Goal: Transaction & Acquisition: Purchase product/service

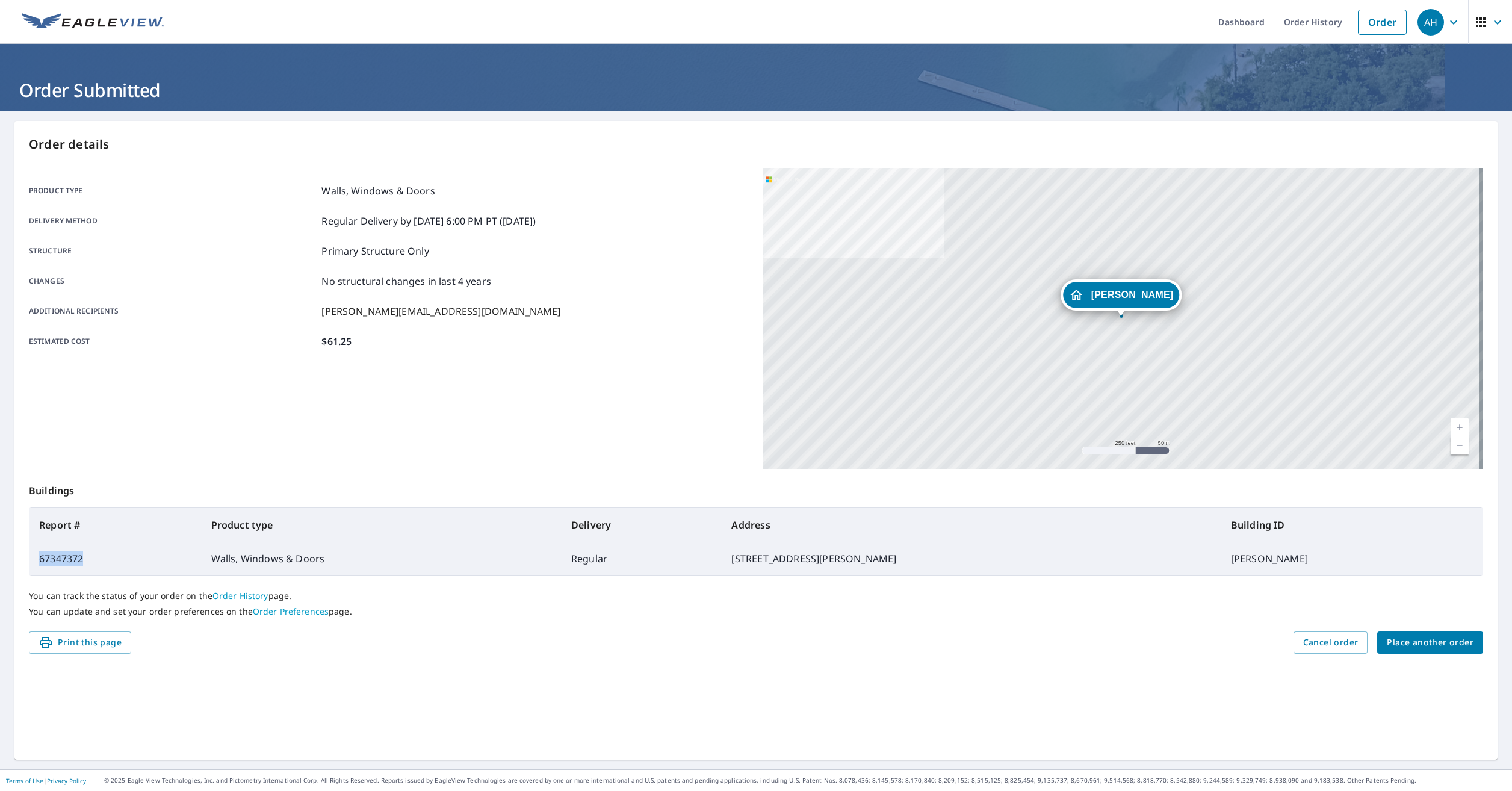
click at [1431, 636] on span "Place another order" at bounding box center [1430, 642] width 86 height 15
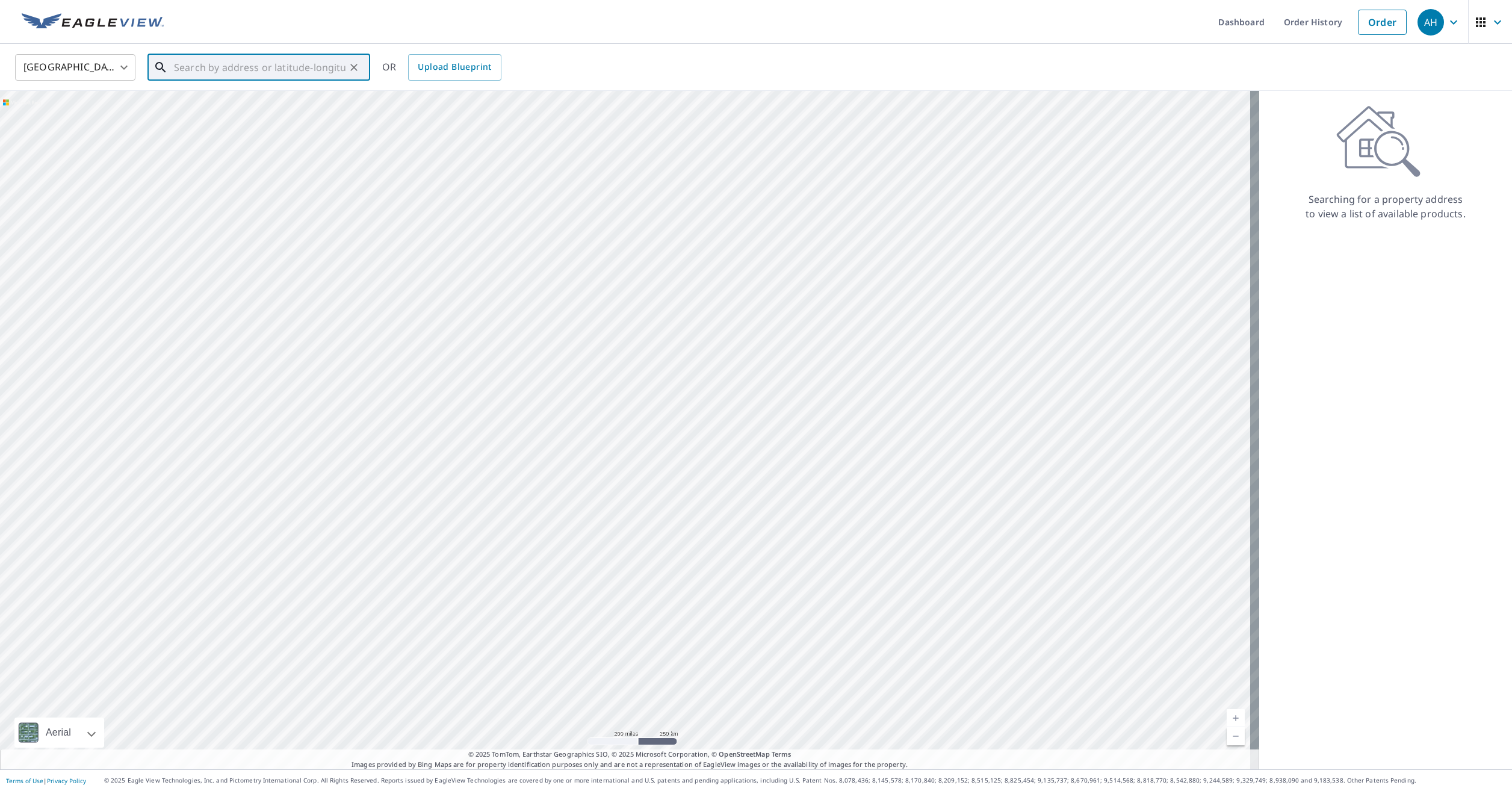
paste input "[STREET_ADDRESS][PERSON_NAME]"
click at [294, 112] on p "[GEOGRAPHIC_DATA]" at bounding box center [266, 115] width 189 height 12
type input "[STREET_ADDRESS][PERSON_NAME]"
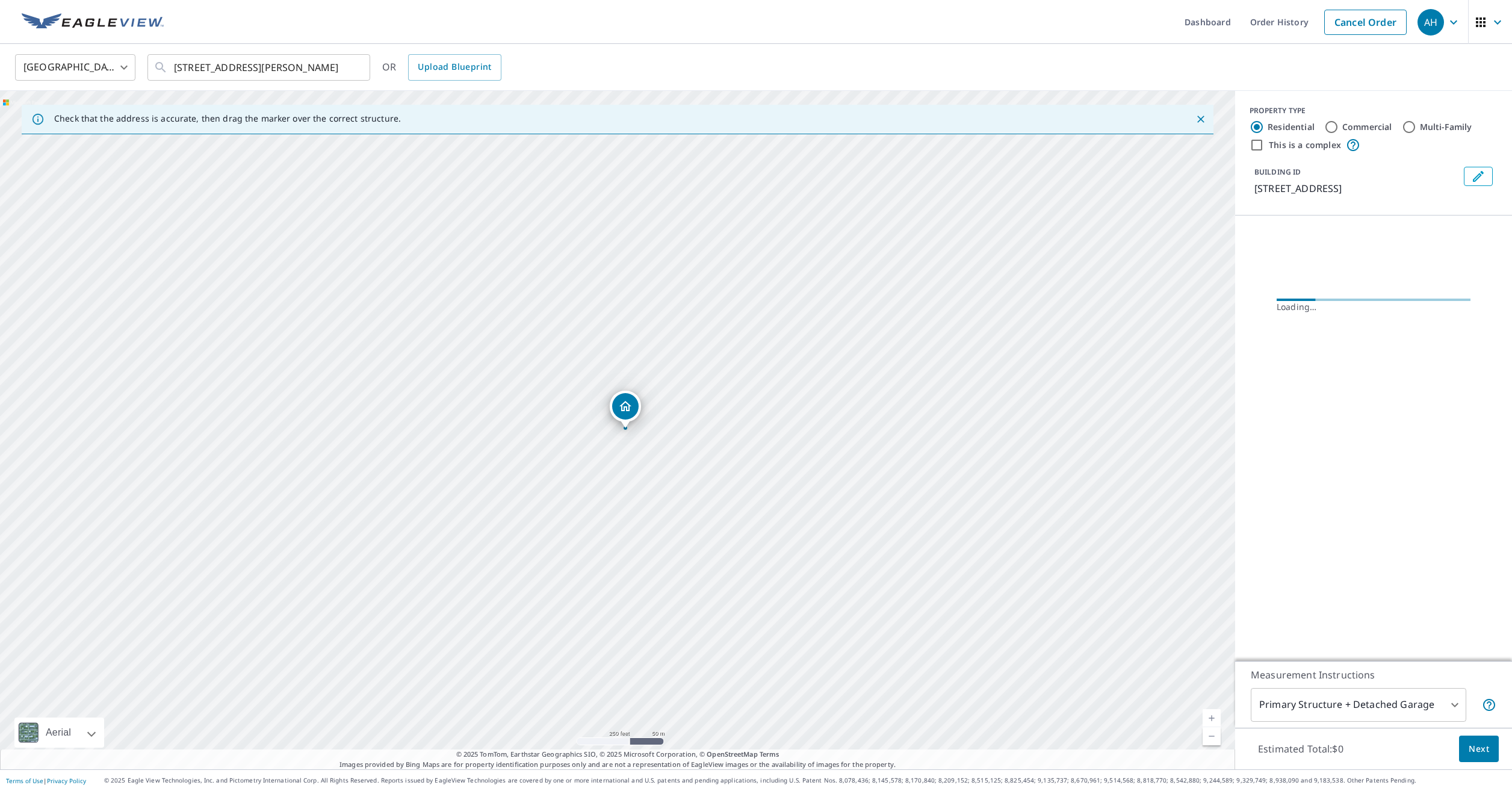
scroll to position [0, 0]
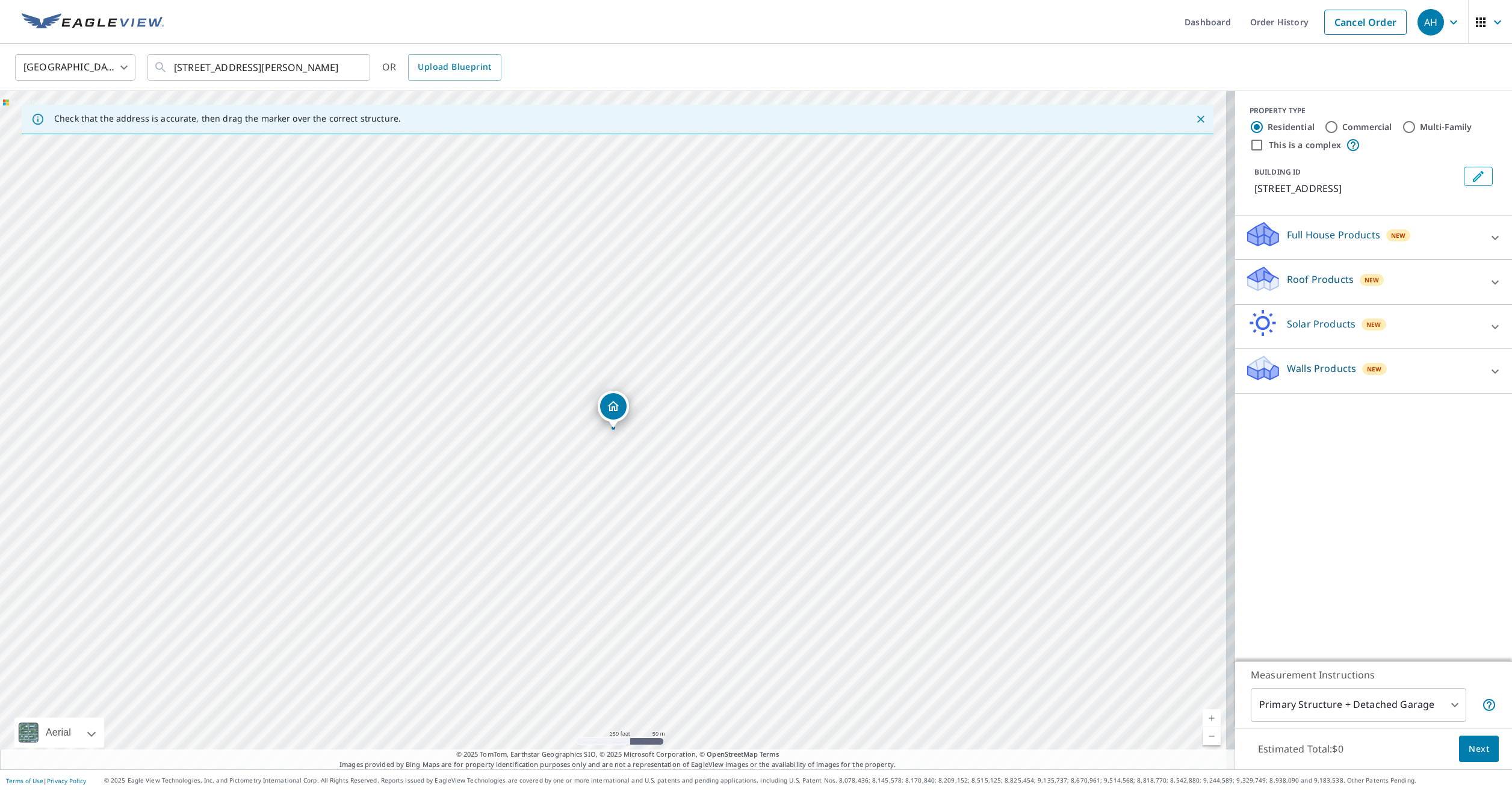
click at [1477, 180] on button "Edit building 1" at bounding box center [1478, 176] width 29 height 19
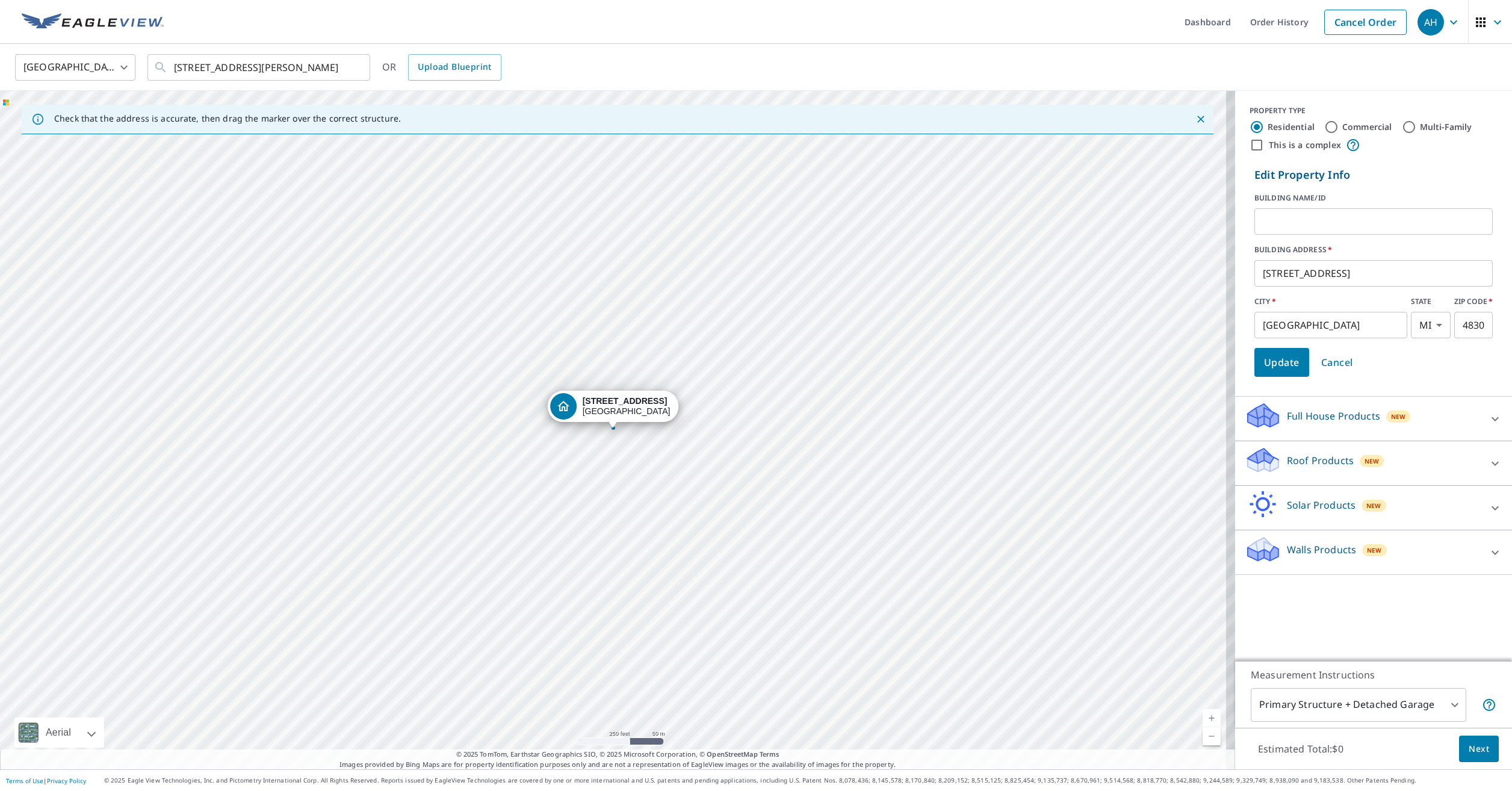
click at [1344, 212] on input "text" at bounding box center [1373, 221] width 238 height 34
type input "rj/[PERSON_NAME]"
click at [1285, 355] on span "Update" at bounding box center [1281, 362] width 36 height 17
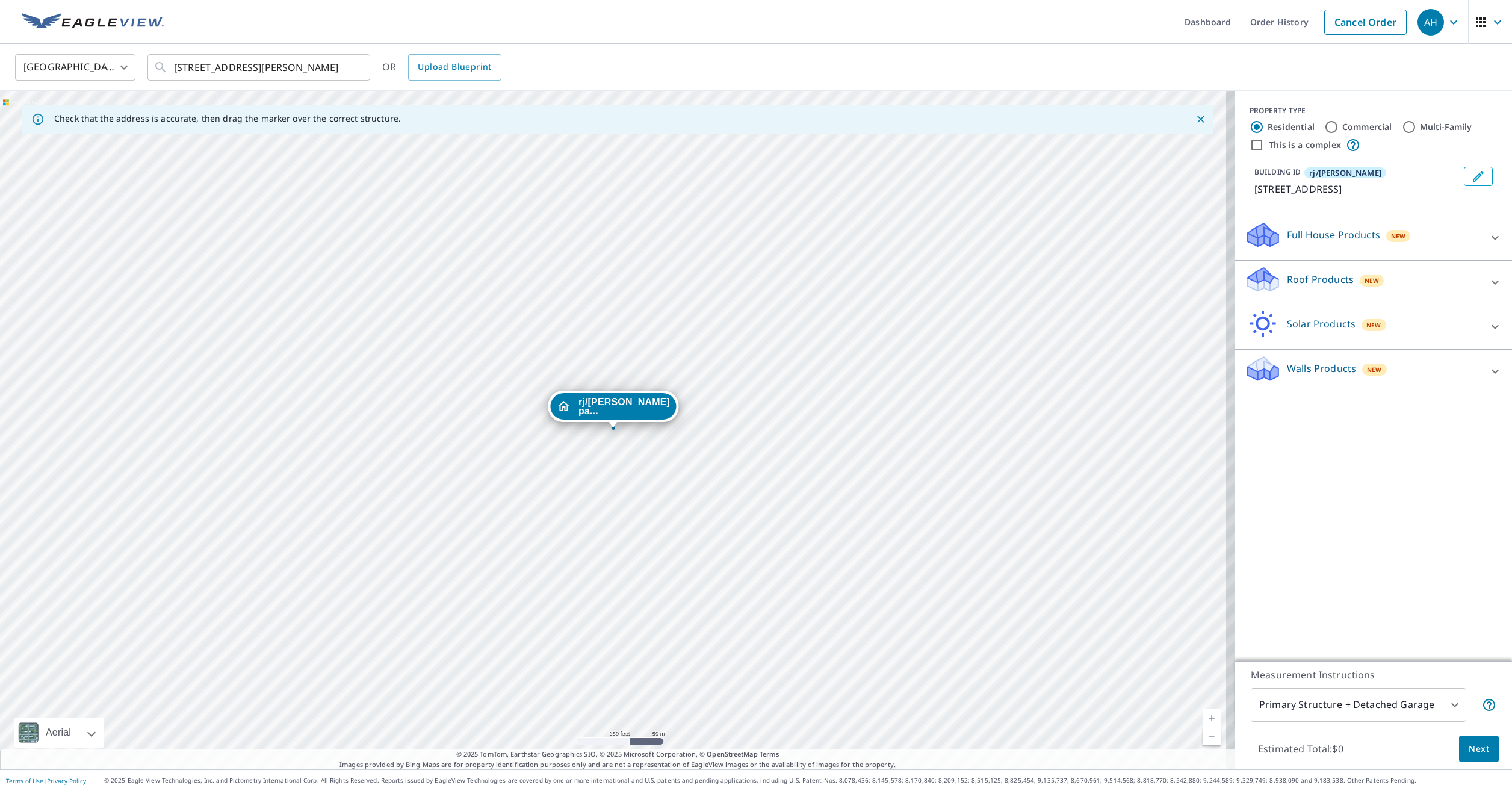
click at [1314, 269] on div "Roof Products New" at bounding box center [1362, 282] width 236 height 34
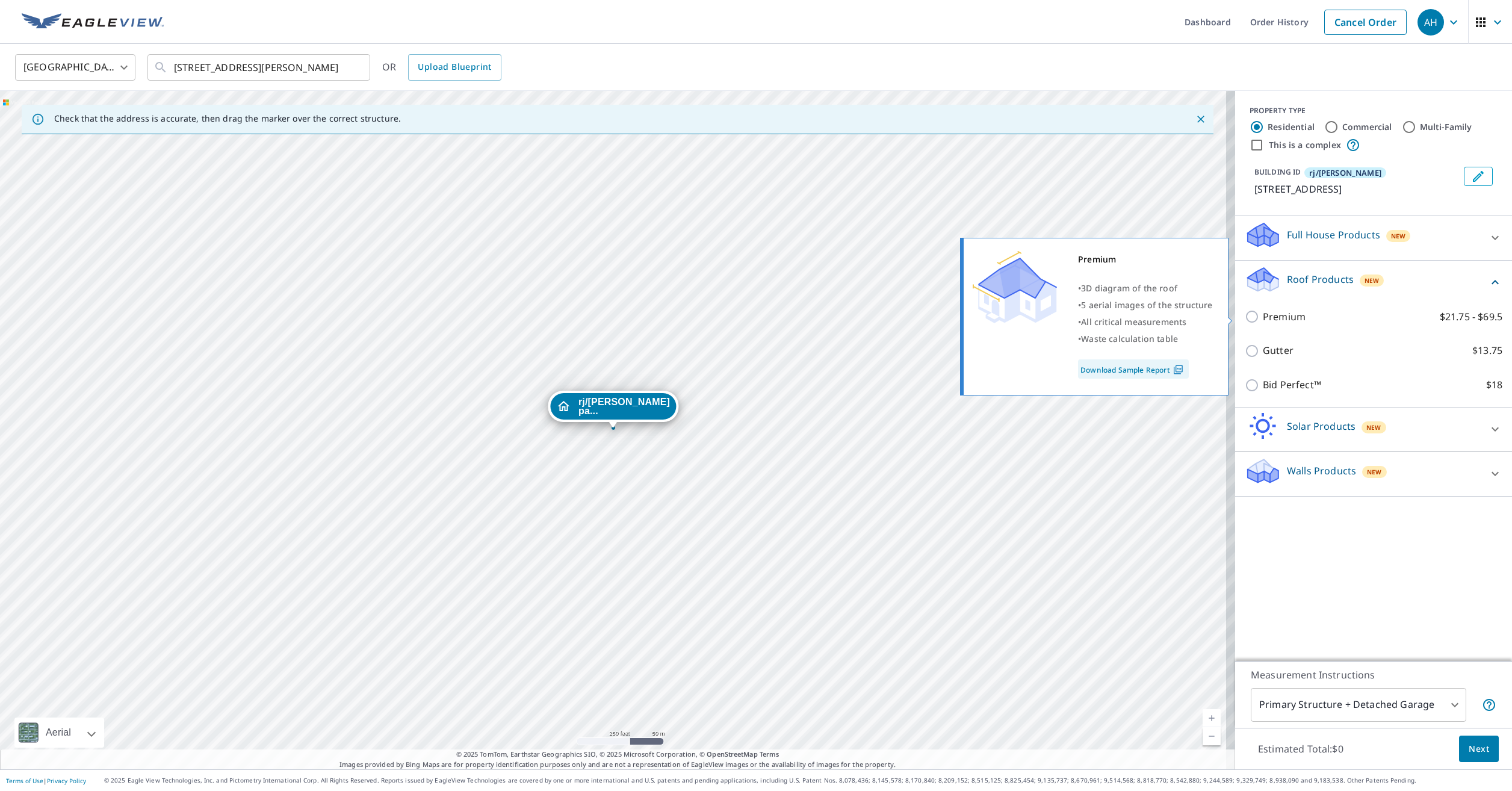
click at [1244, 312] on input "Premium $21.75 - $69.5" at bounding box center [1253, 316] width 18 height 15
checkbox input "true"
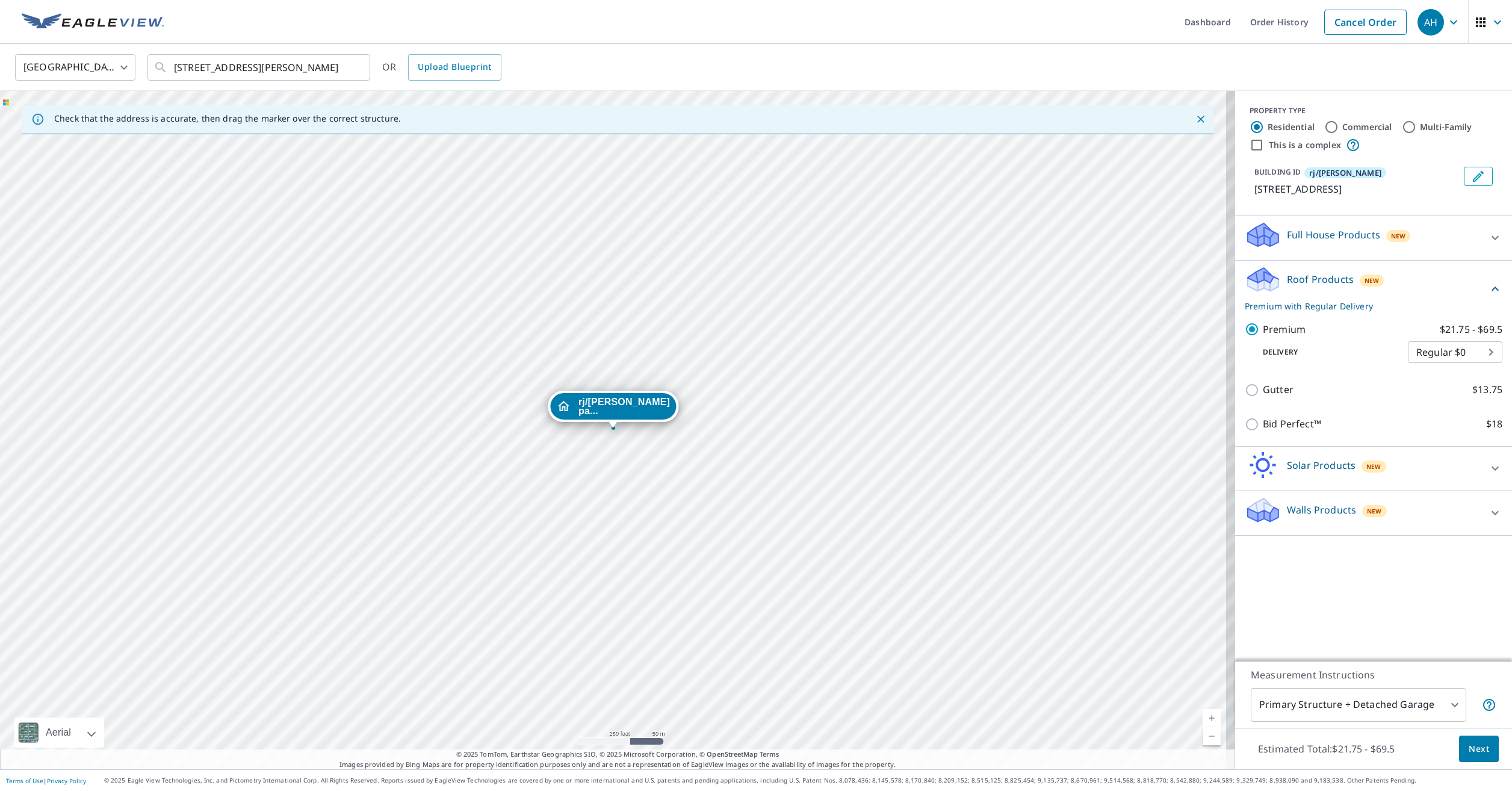
click at [1373, 701] on body "AH AH Dashboard Order History Cancel Order AH [GEOGRAPHIC_DATA] [GEOGRAPHIC_DAT…" at bounding box center [756, 396] width 1512 height 791
click at [1364, 738] on li "All Structures on Parcel" at bounding box center [1349, 743] width 215 height 21
type input "3"
click at [1468, 754] on span "Next" at bounding box center [1478, 749] width 21 height 15
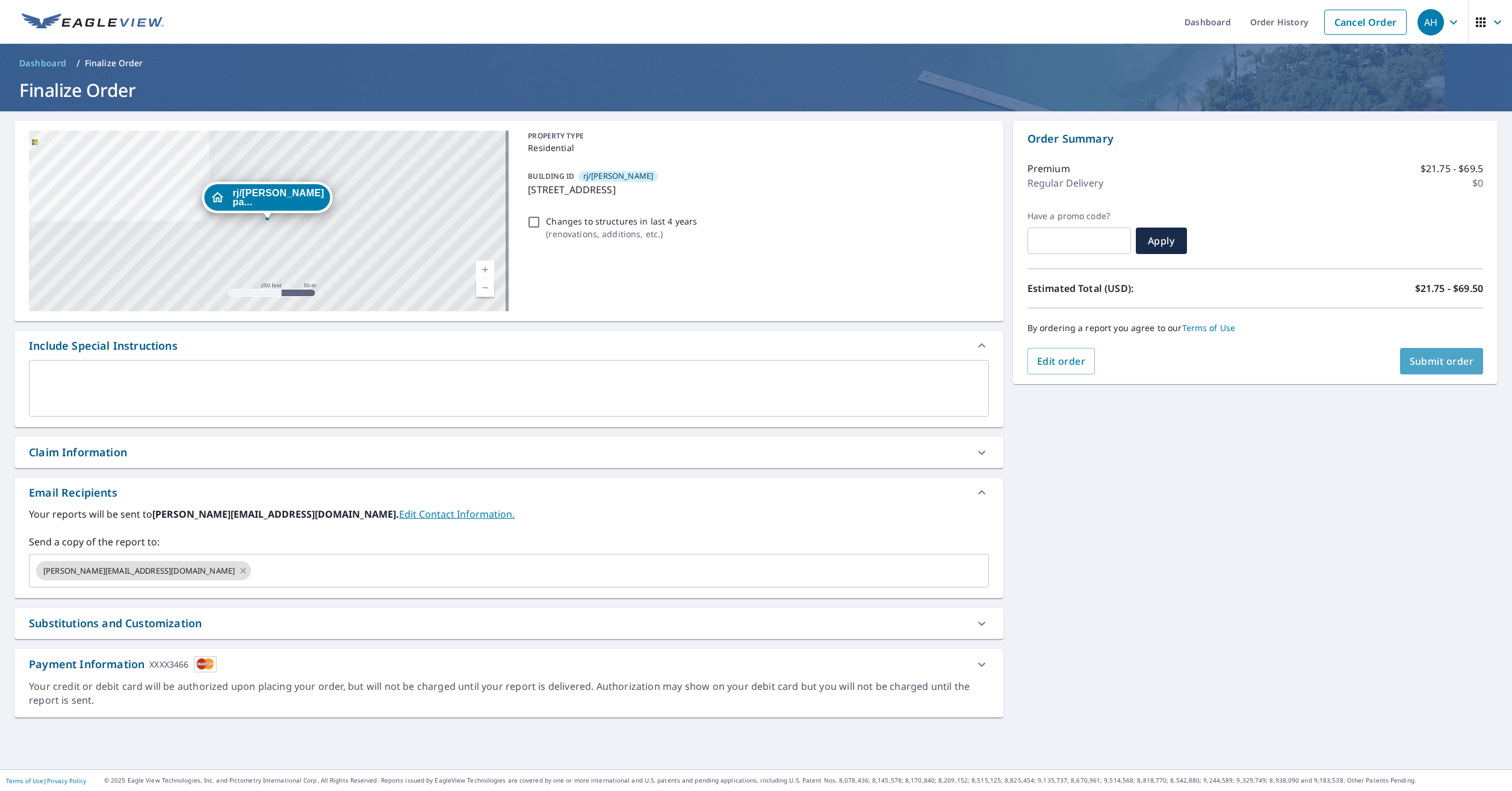
click at [1417, 359] on span "Submit order" at bounding box center [1442, 361] width 64 height 13
checkbox input "true"
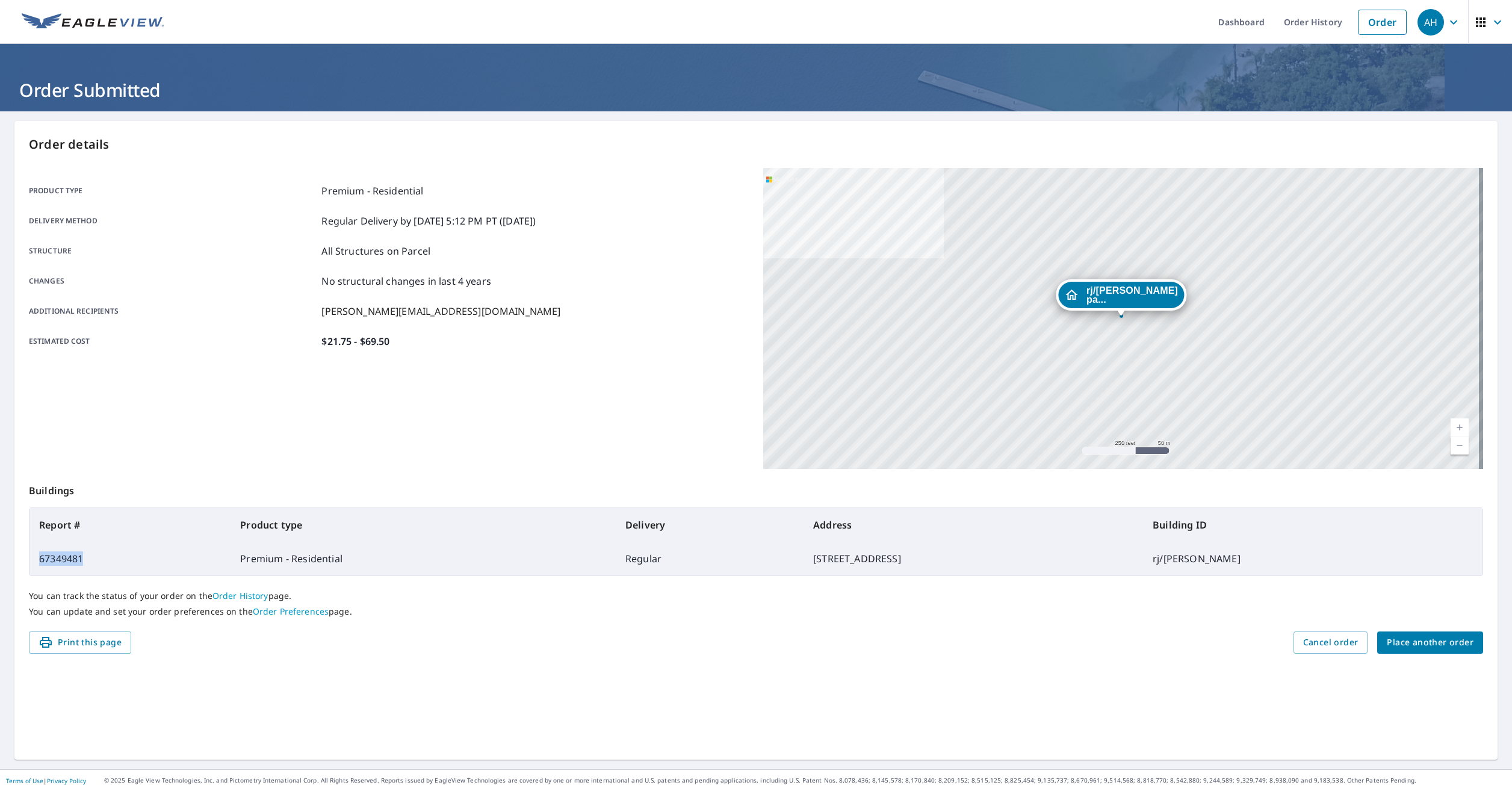
drag, startPoint x: 95, startPoint y: 560, endPoint x: 36, endPoint y: 563, distance: 59.1
click at [36, 563] on td "67349481" at bounding box center [130, 558] width 201 height 34
drag, startPoint x: 36, startPoint y: 563, endPoint x: 43, endPoint y: 562, distance: 7.1
copy td "67349481"
